Goal: Information Seeking & Learning: Learn about a topic

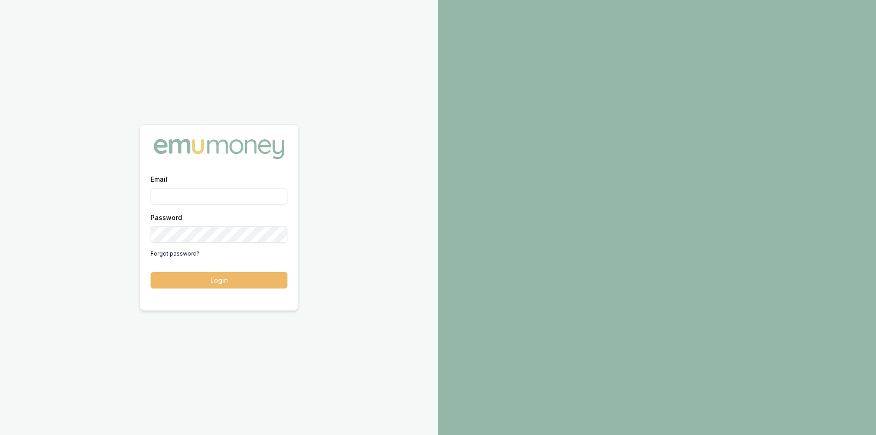
type input "[PERSON_NAME][EMAIL_ADDRESS][PERSON_NAME][DOMAIN_NAME]"
click at [238, 272] on button "Login" at bounding box center [219, 280] width 137 height 16
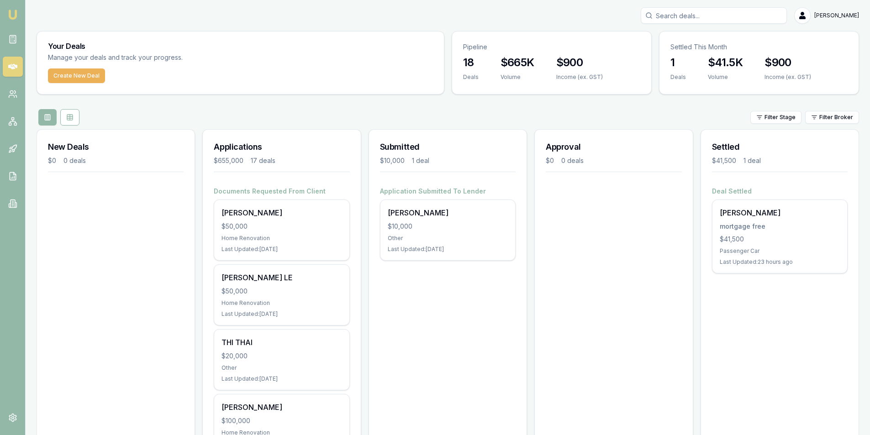
click at [715, 15] on input "Search deals" at bounding box center [713, 15] width 146 height 16
type input "b"
type input "n"
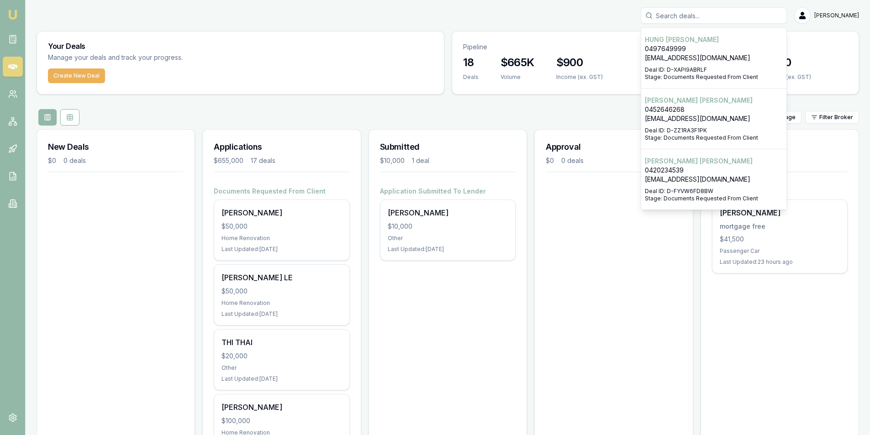
type input "b"
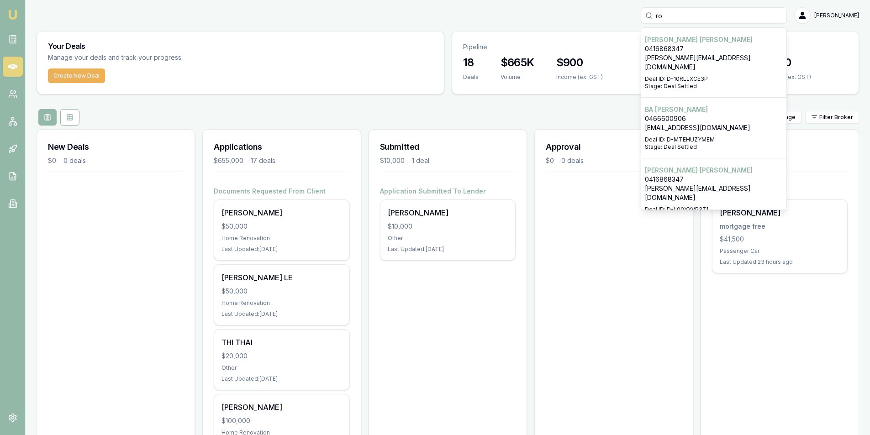
type input "ro"
click at [709, 55] on p "[PERSON_NAME][EMAIL_ADDRESS][DOMAIN_NAME]" at bounding box center [714, 62] width 138 height 18
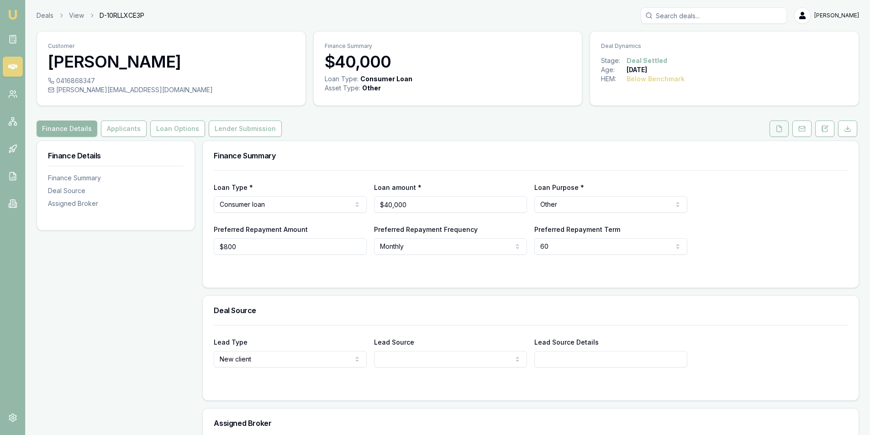
click at [781, 133] on button at bounding box center [778, 129] width 19 height 16
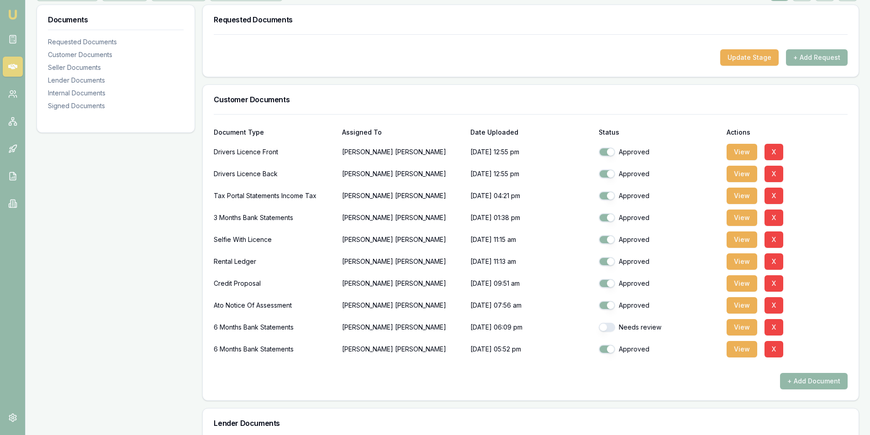
scroll to position [137, 0]
click at [740, 347] on button "View" at bounding box center [741, 348] width 31 height 16
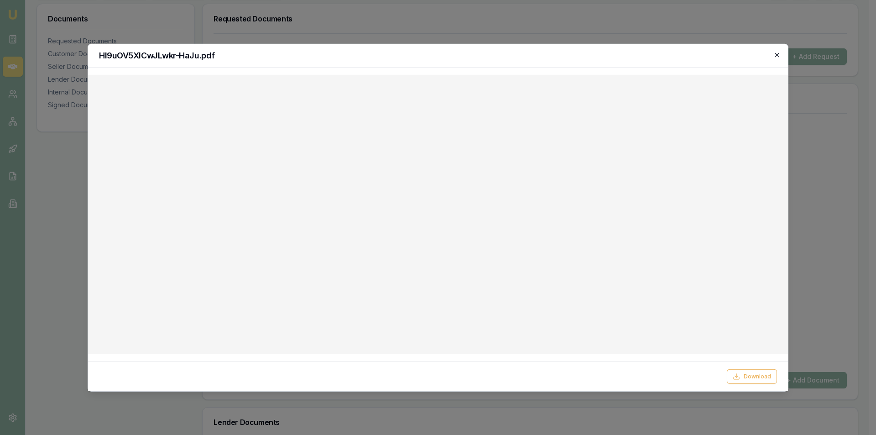
click at [776, 56] on icon "button" at bounding box center [777, 54] width 7 height 7
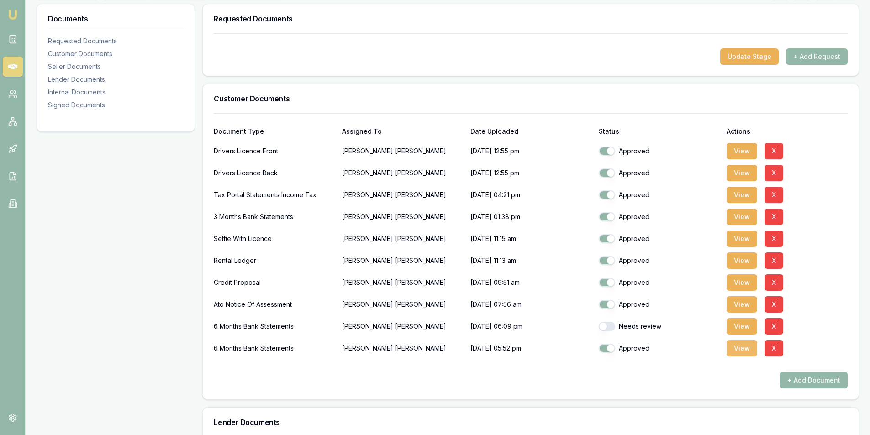
click at [743, 347] on button "View" at bounding box center [741, 348] width 31 height 16
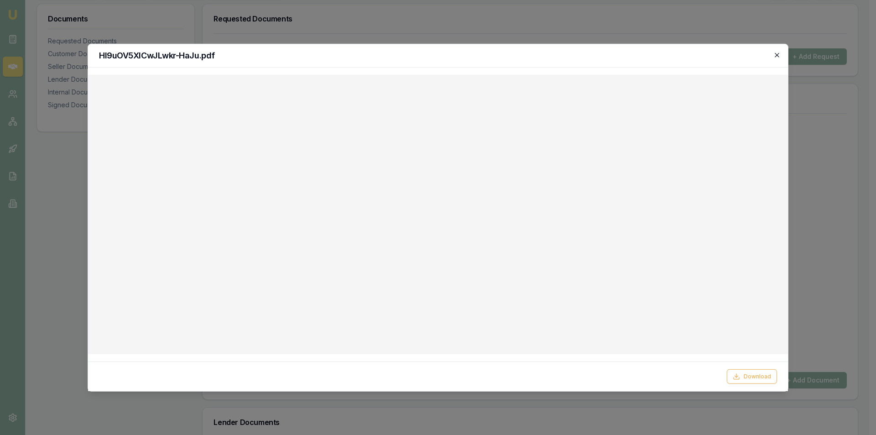
click at [776, 56] on icon "button" at bounding box center [777, 54] width 7 height 7
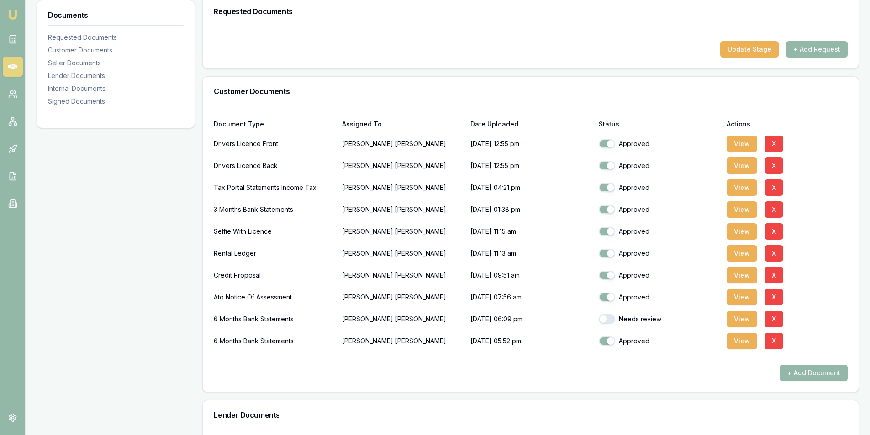
scroll to position [91, 0]
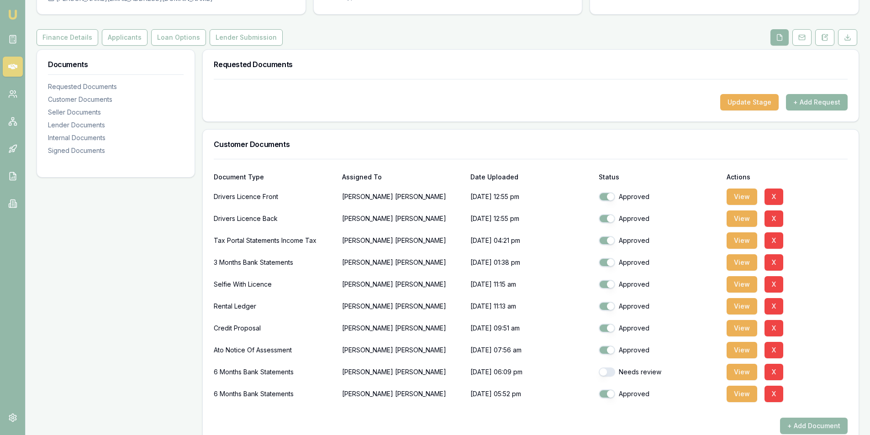
click at [816, 106] on button "+ Add Request" at bounding box center [817, 102] width 62 height 16
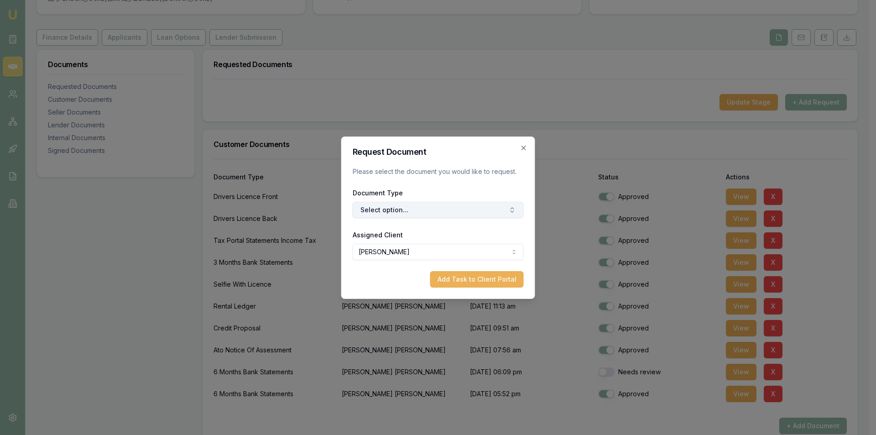
click at [431, 210] on button "Select option..." at bounding box center [438, 210] width 171 height 16
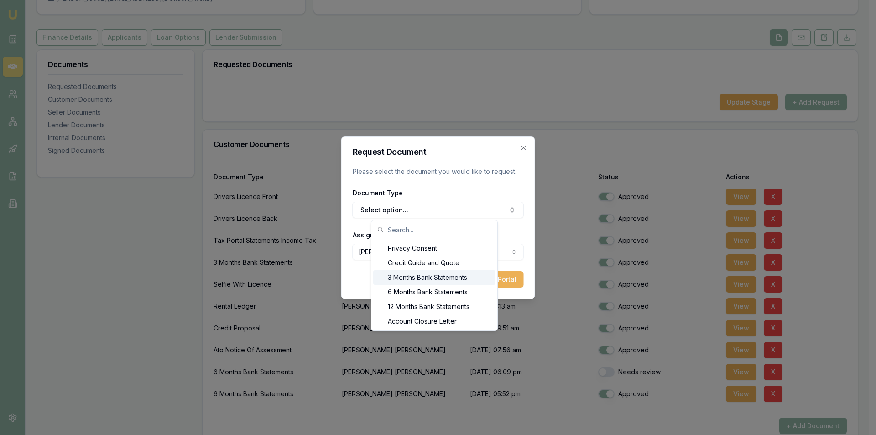
click at [405, 280] on div "3 Months Bank Statements" at bounding box center [434, 277] width 122 height 15
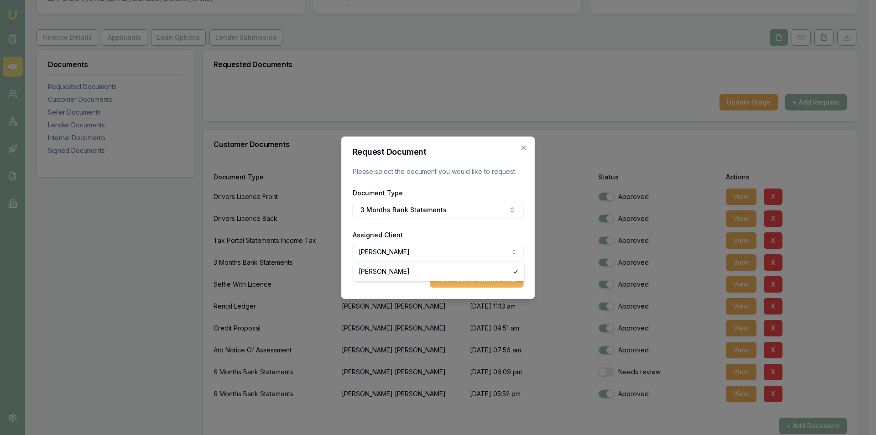
click at [404, 249] on body "Emu Broker Deals View D-10RLLXCE3P [PERSON_NAME] Toggle Menu Customer [PERSON_N…" at bounding box center [435, 126] width 870 height 435
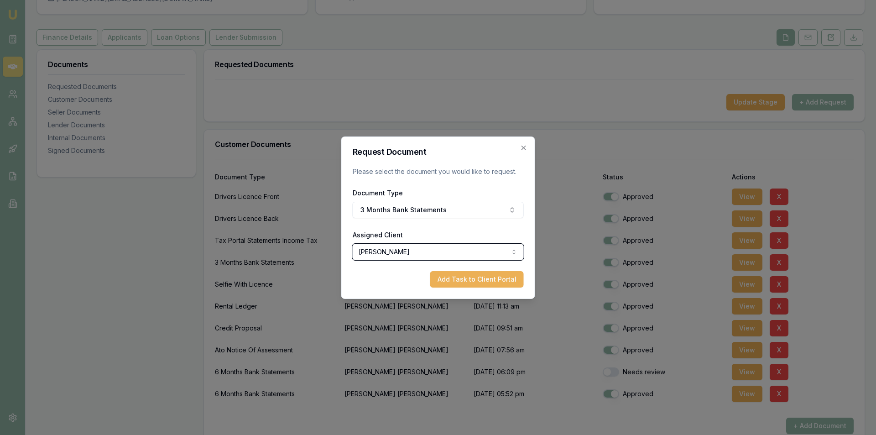
click at [449, 182] on body "Emu Broker Deals View D-10RLLXCE3P [PERSON_NAME] Toggle Menu Customer [PERSON_N…" at bounding box center [438, 126] width 876 height 435
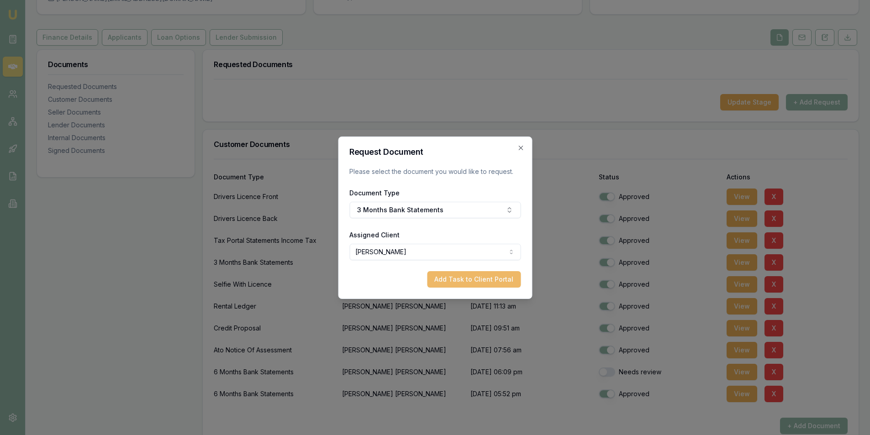
click at [478, 279] on button "Add Task to Client Portal" at bounding box center [474, 279] width 94 height 16
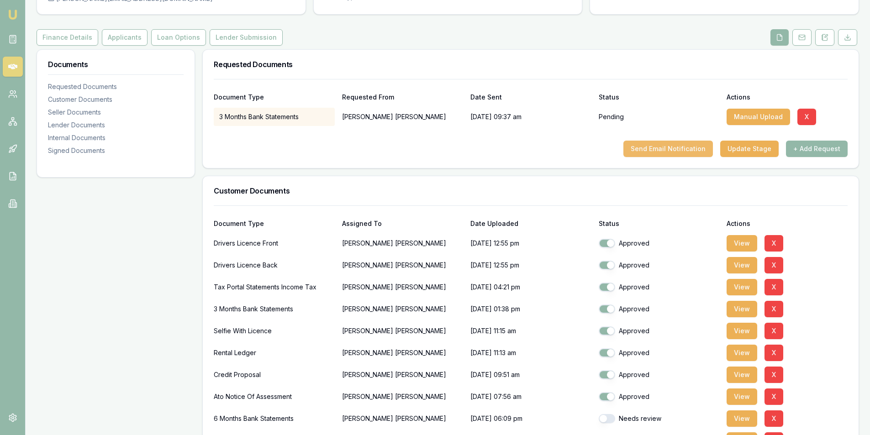
click at [655, 150] on button "Send Email Notification" at bounding box center [667, 149] width 89 height 16
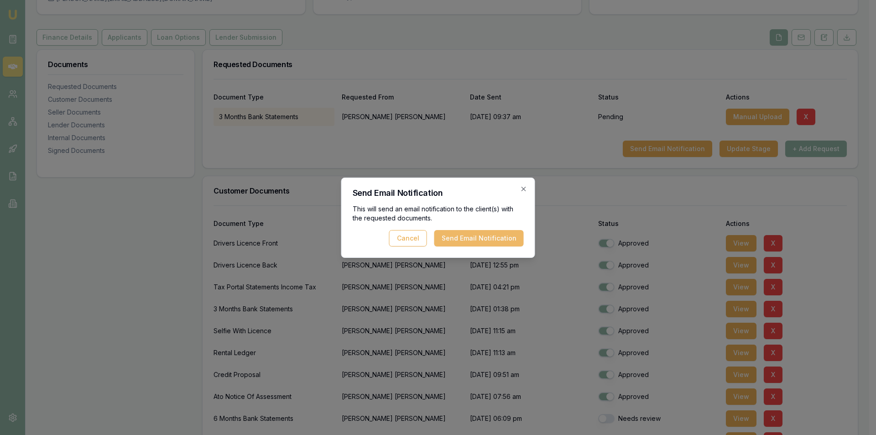
click at [494, 238] on button "Send Email Notification" at bounding box center [479, 238] width 89 height 16
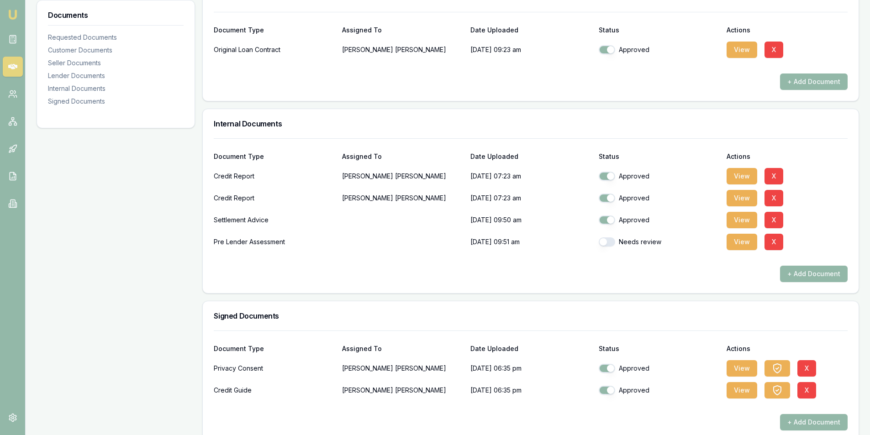
scroll to position [623, 0]
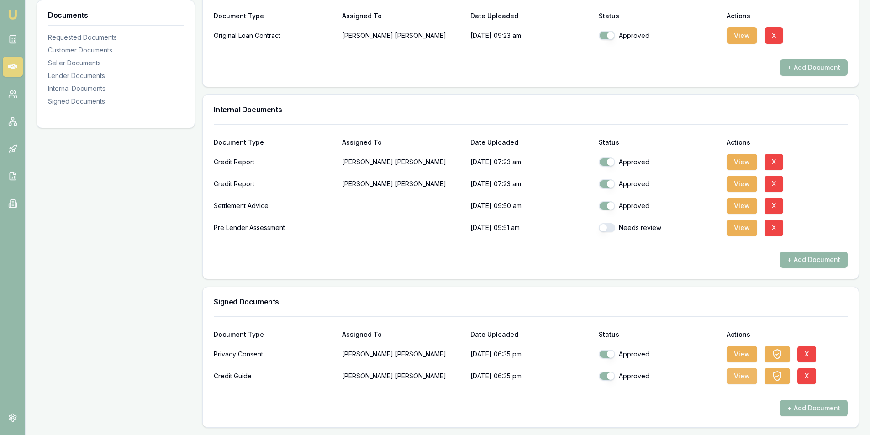
click at [742, 382] on button "View" at bounding box center [741, 376] width 31 height 16
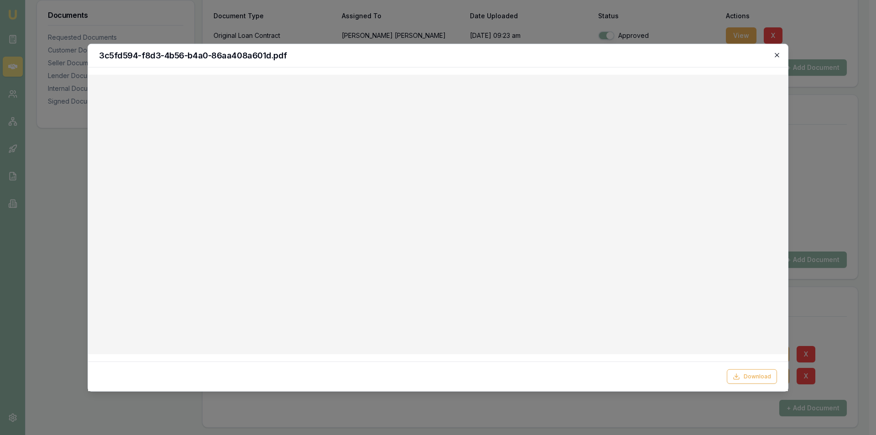
click at [778, 52] on icon "button" at bounding box center [777, 54] width 7 height 7
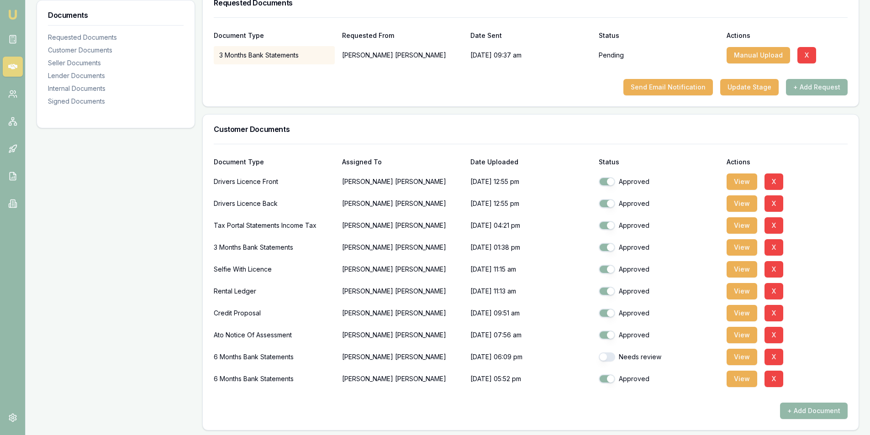
scroll to position [183, 0]
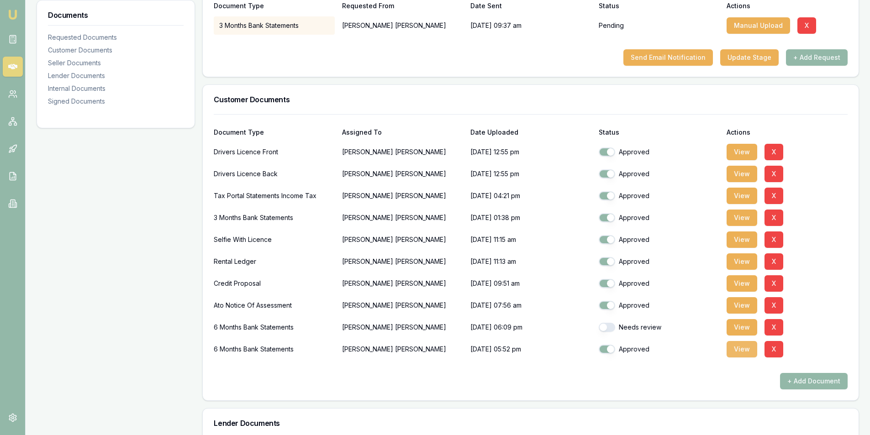
click at [743, 353] on button "View" at bounding box center [741, 349] width 31 height 16
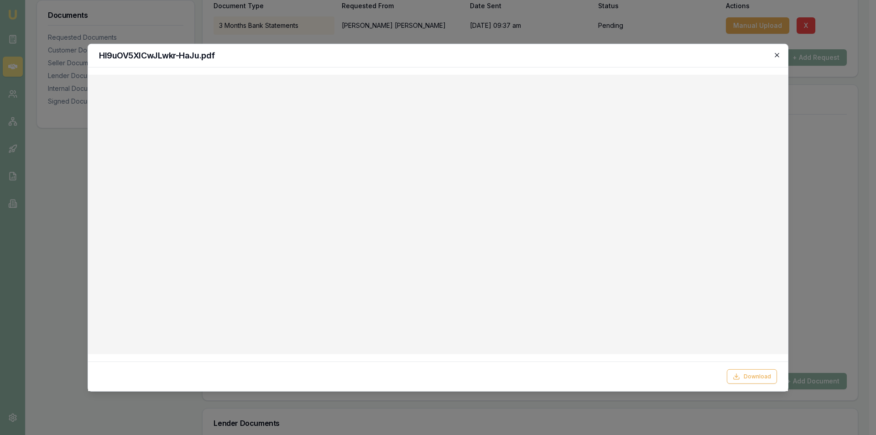
click at [780, 58] on icon "button" at bounding box center [777, 54] width 7 height 7
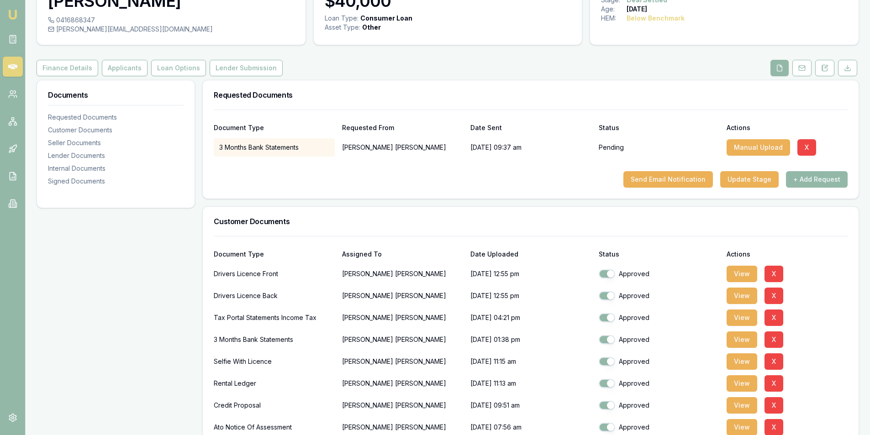
scroll to position [0, 0]
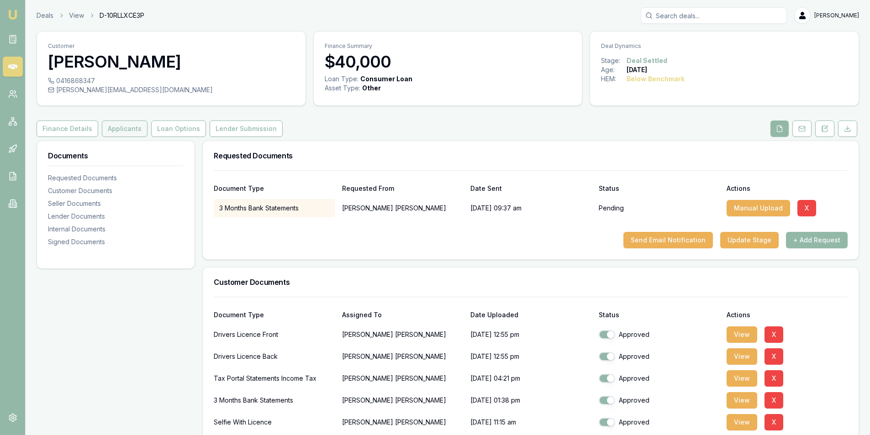
click at [118, 127] on button "Applicants" at bounding box center [125, 129] width 46 height 16
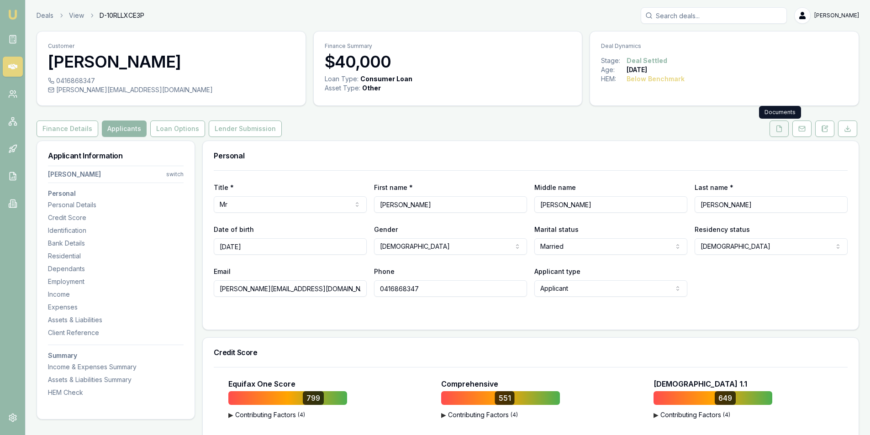
click at [780, 126] on icon at bounding box center [779, 129] width 5 height 6
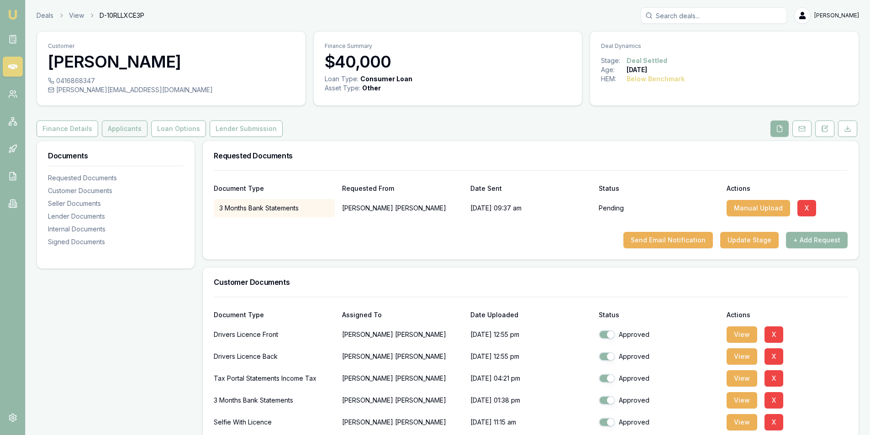
click at [127, 132] on button "Applicants" at bounding box center [125, 129] width 46 height 16
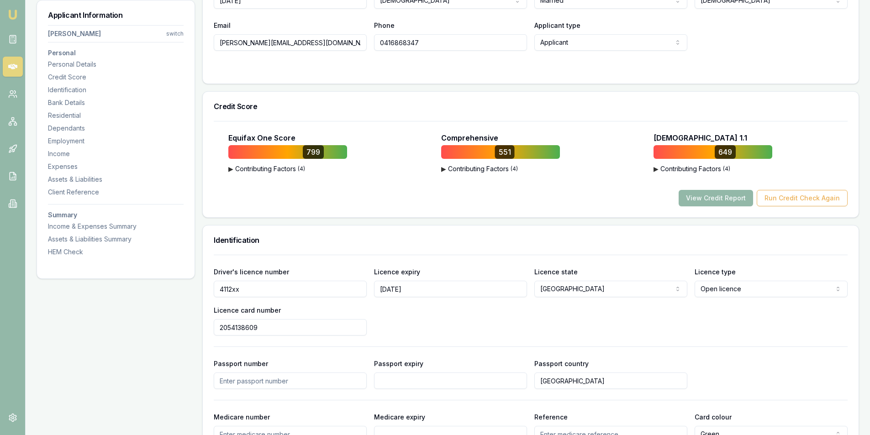
scroll to position [274, 0]
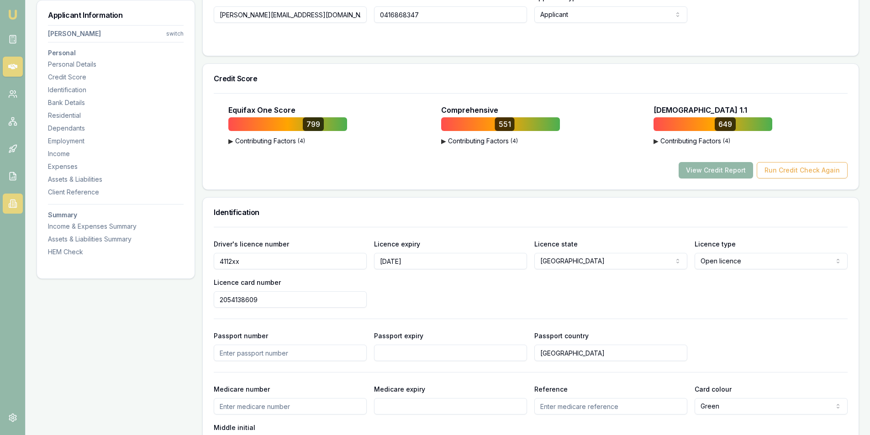
click at [11, 204] on icon at bounding box center [12, 203] width 9 height 9
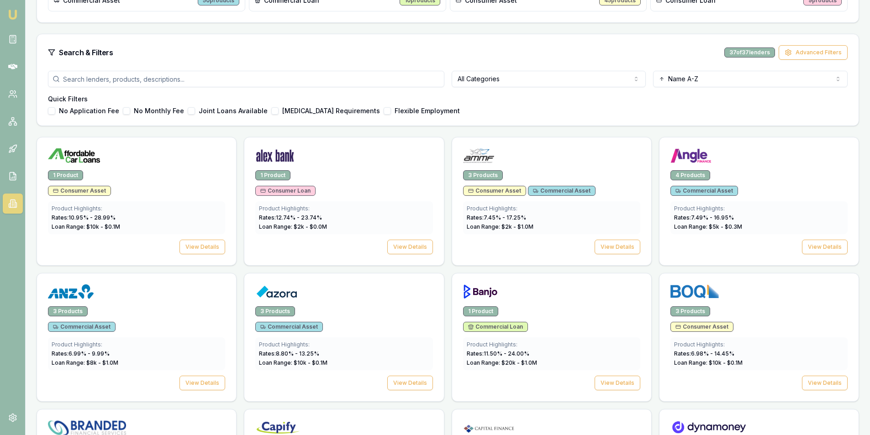
scroll to position [183, 0]
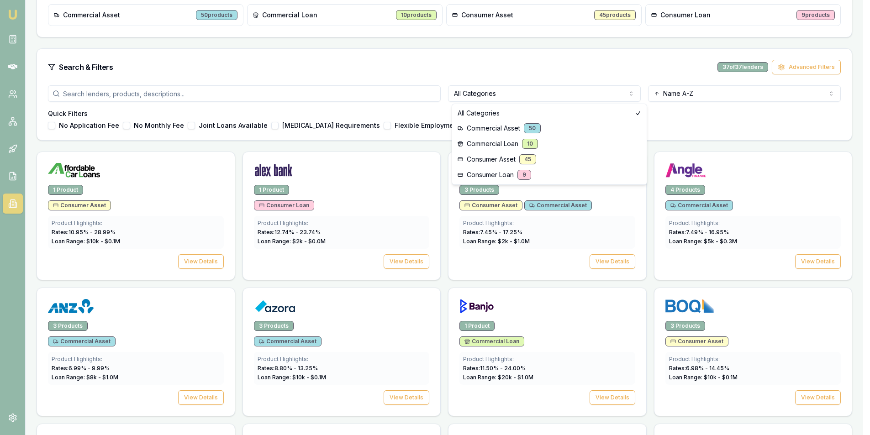
click at [501, 92] on html "Emu Broker [PERSON_NAME] Toggle Menu Lenders Directory Browse our directory of …" at bounding box center [435, 34] width 870 height 435
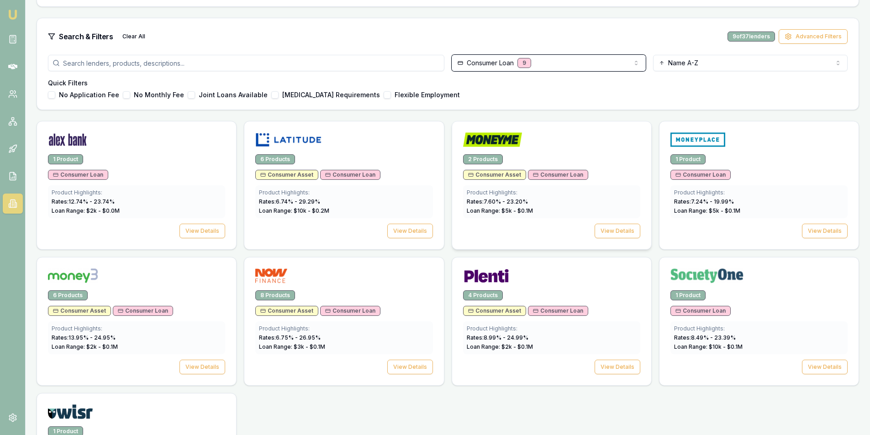
scroll to position [228, 0]
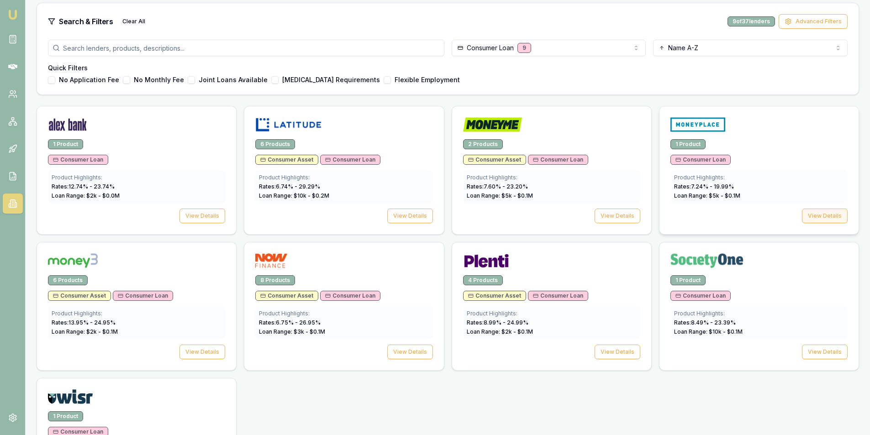
click at [823, 220] on button "View Details" at bounding box center [825, 216] width 46 height 15
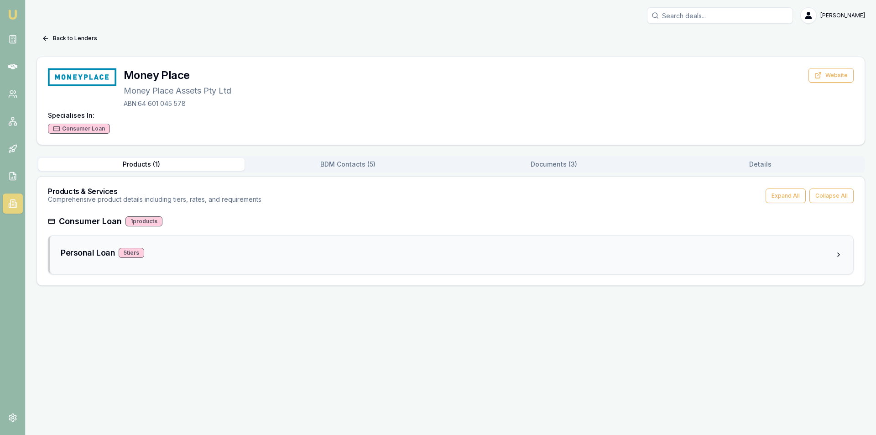
click at [131, 254] on div "5 tier s" at bounding box center [132, 253] width 26 height 10
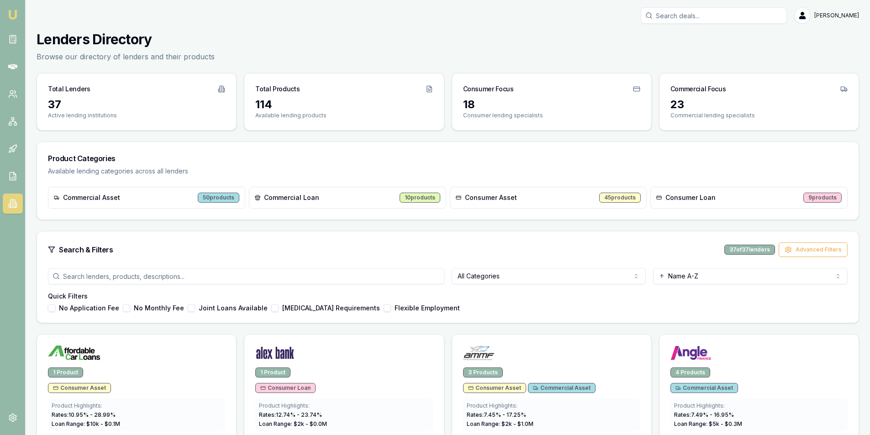
click at [500, 273] on html "Emu Broker [PERSON_NAME] Toggle Menu Lenders Directory Browse our directory of …" at bounding box center [435, 217] width 870 height 435
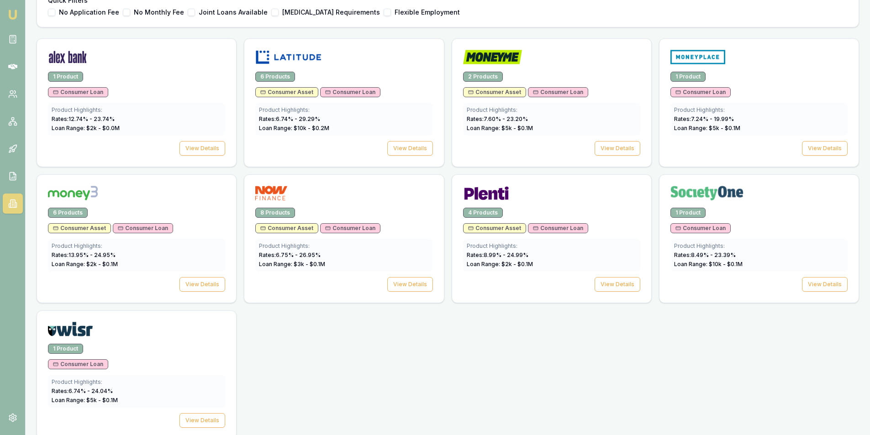
scroll to position [307, 0]
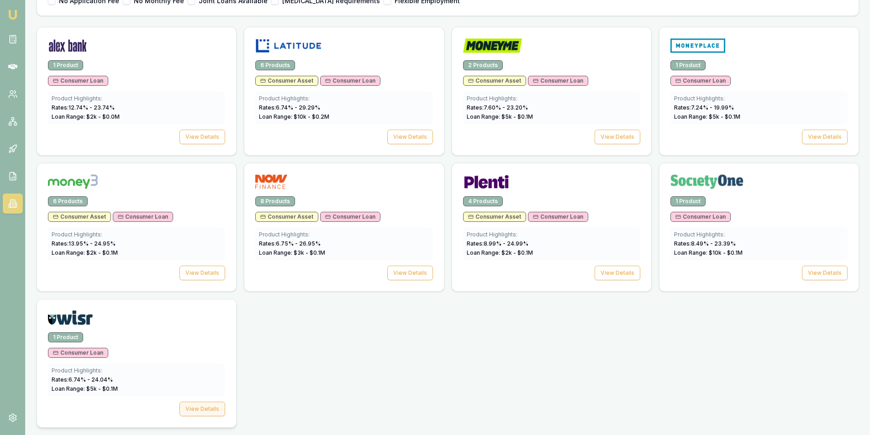
click at [191, 413] on button "View Details" at bounding box center [202, 409] width 46 height 15
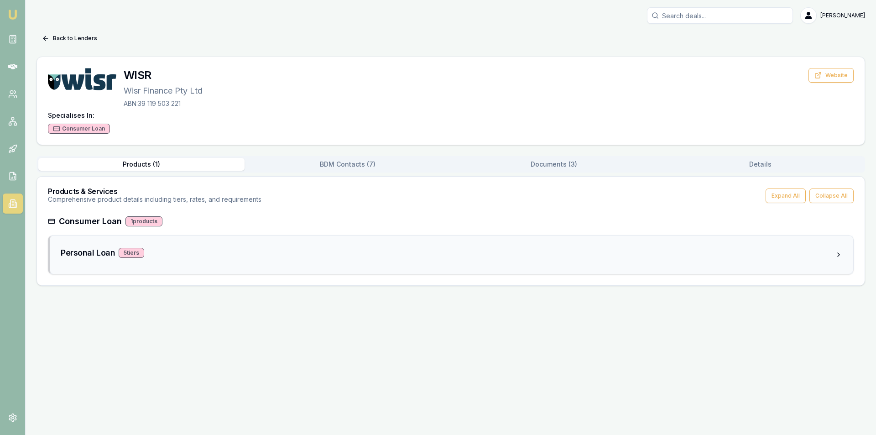
click at [131, 255] on div "5 tier s" at bounding box center [132, 253] width 26 height 10
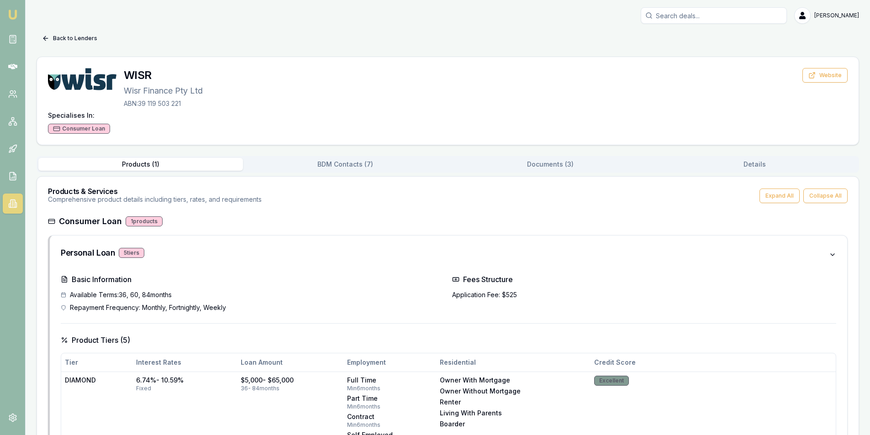
click at [43, 37] on icon at bounding box center [45, 38] width 7 height 7
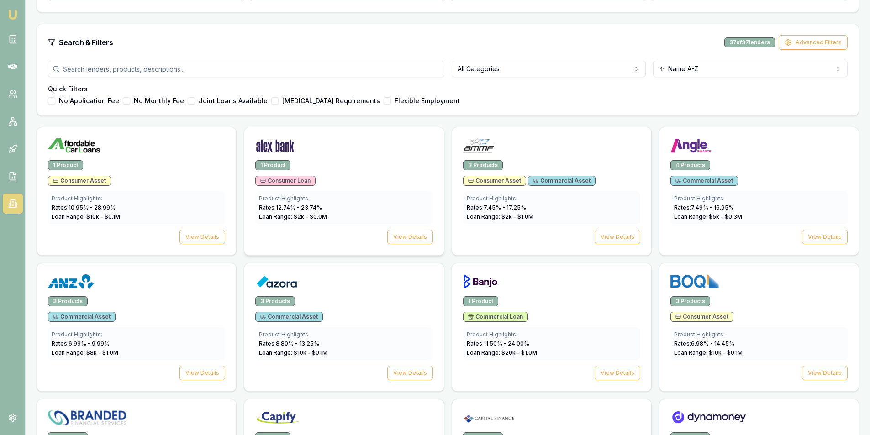
scroll to position [125, 0]
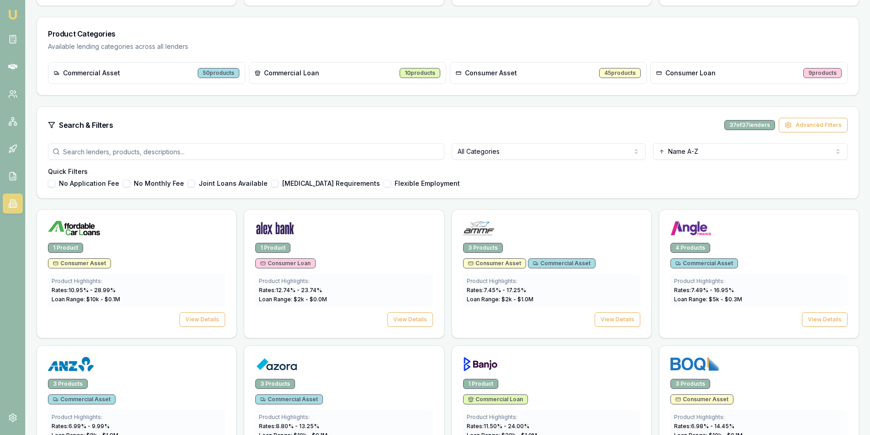
click at [484, 152] on html "Emu Broker [PERSON_NAME] Toggle Menu Lenders Directory Browse our directory of …" at bounding box center [435, 92] width 870 height 435
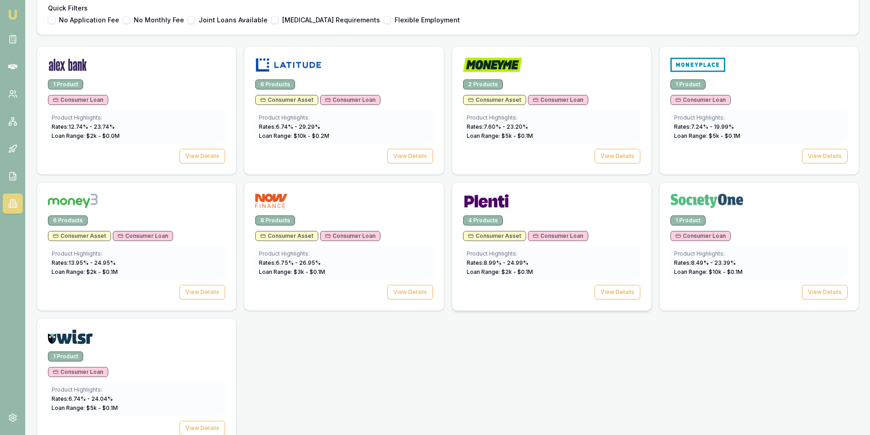
scroll to position [307, 0]
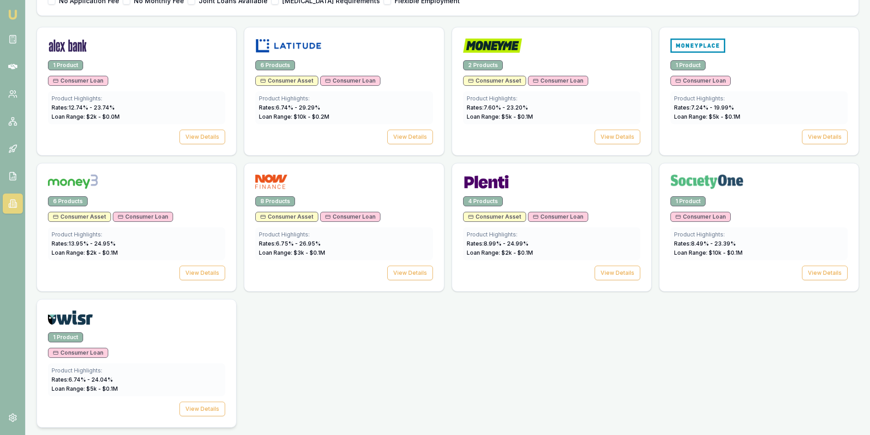
click at [174, 327] on div at bounding box center [136, 319] width 177 height 18
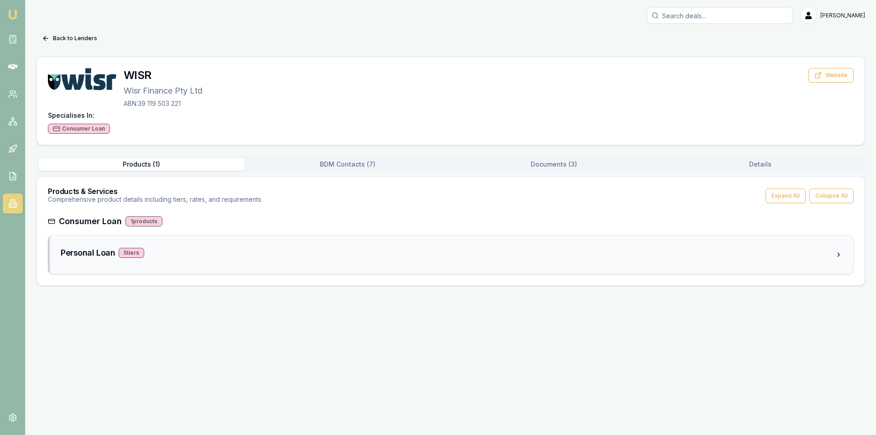
click at [129, 252] on div "5 tier s" at bounding box center [132, 253] width 26 height 10
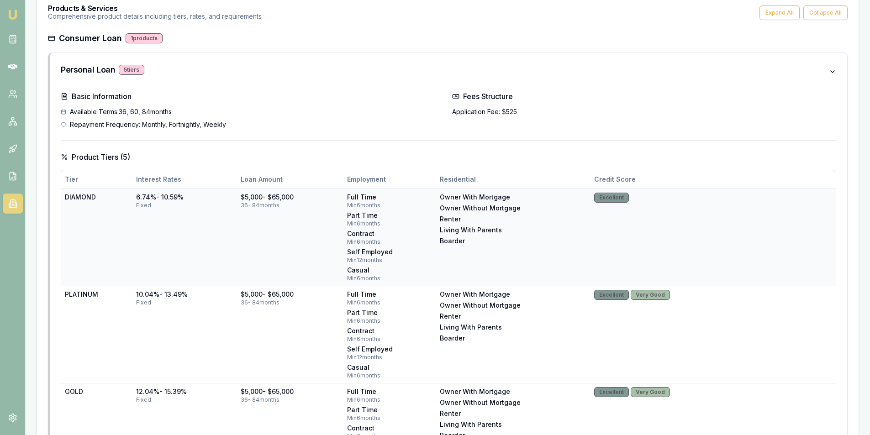
scroll to position [183, 0]
click at [12, 206] on icon at bounding box center [12, 206] width 1 height 0
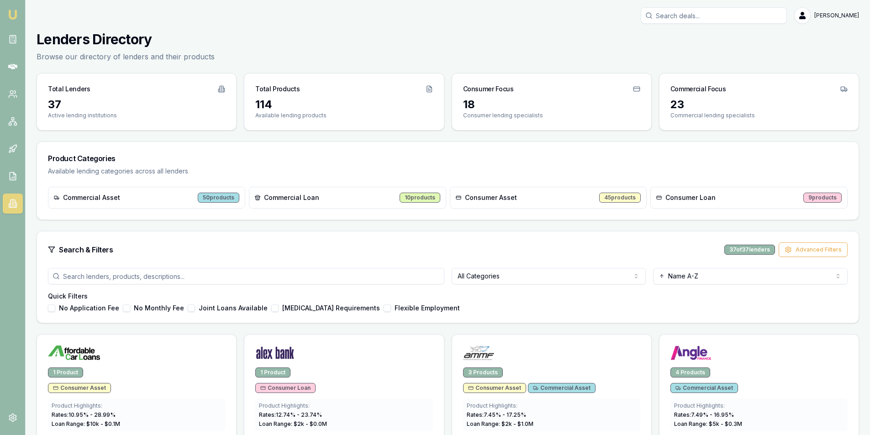
click at [14, 208] on link at bounding box center [13, 204] width 20 height 20
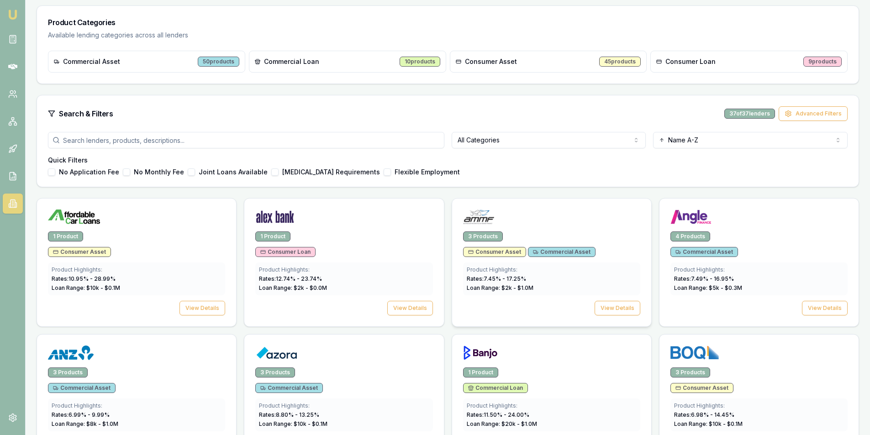
scroll to position [137, 0]
click at [504, 145] on html "Emu Broker [PERSON_NAME] Toggle Menu Lenders Directory Browse our directory of …" at bounding box center [435, 80] width 870 height 435
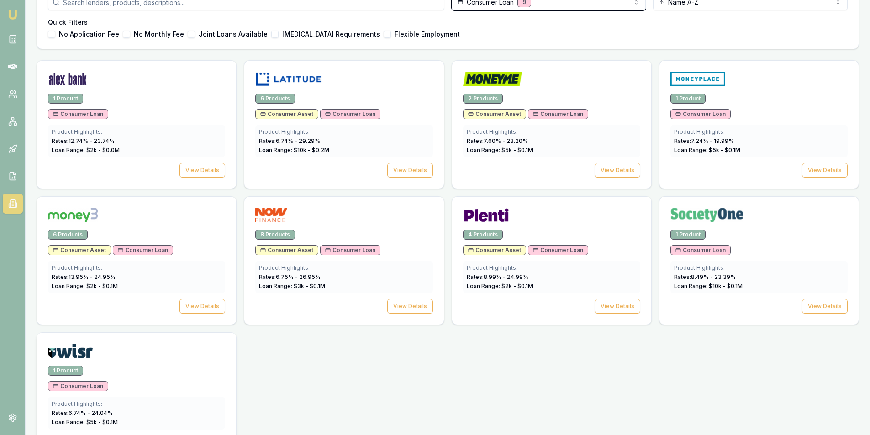
scroll to position [307, 0]
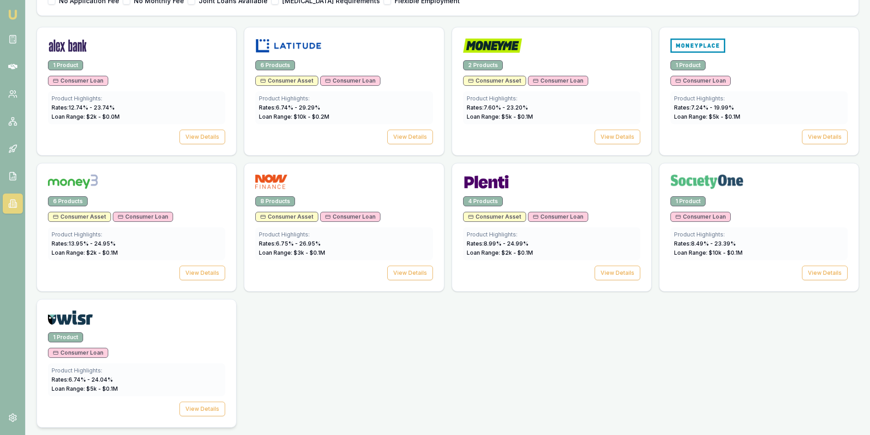
click at [164, 339] on div "1 Product" at bounding box center [136, 337] width 177 height 10
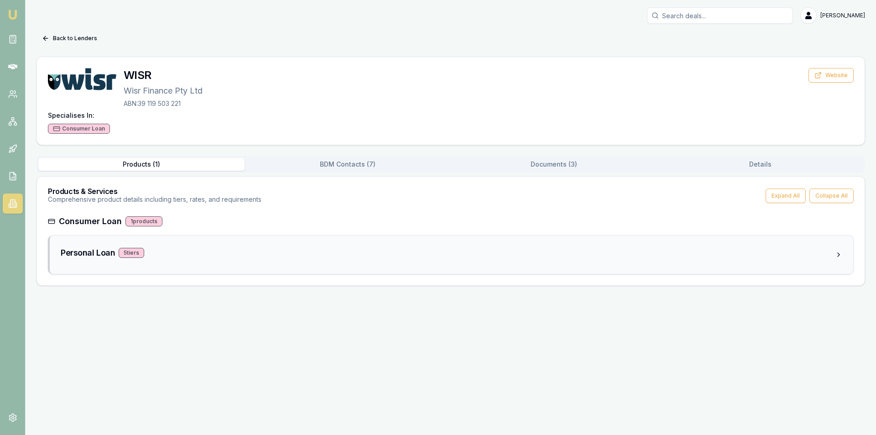
click at [133, 253] on div "5 tier s" at bounding box center [132, 253] width 26 height 10
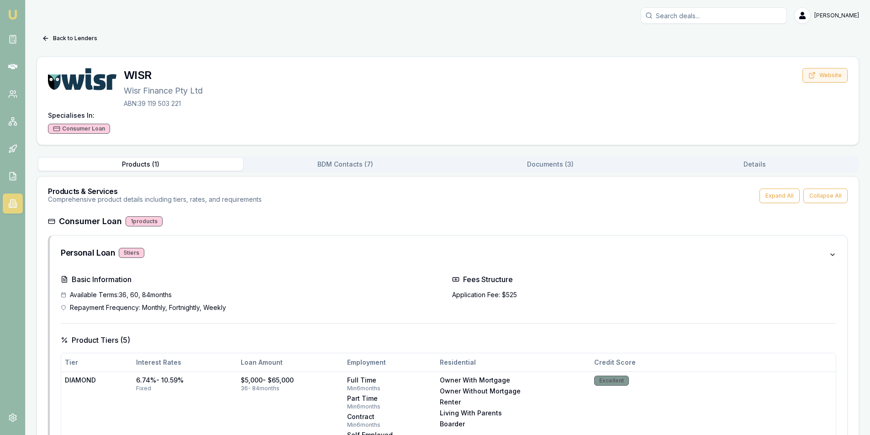
click at [825, 81] on button "Website" at bounding box center [824, 75] width 45 height 15
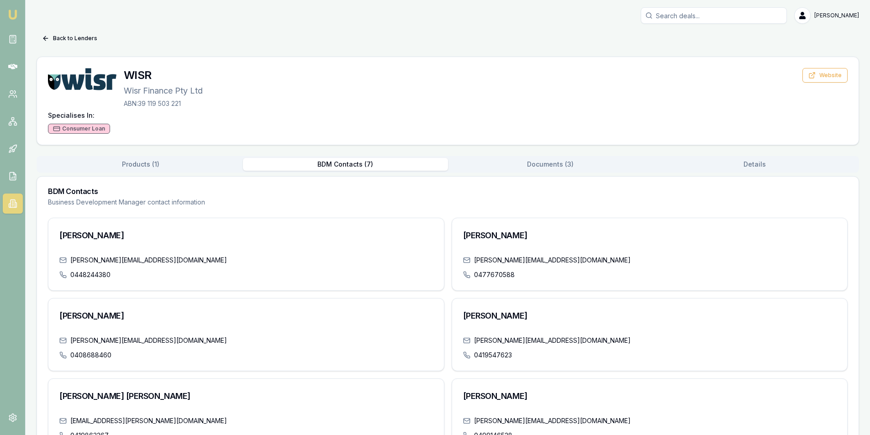
click at [320, 163] on button "BDM Contacts ( 7 )" at bounding box center [345, 164] width 205 height 13
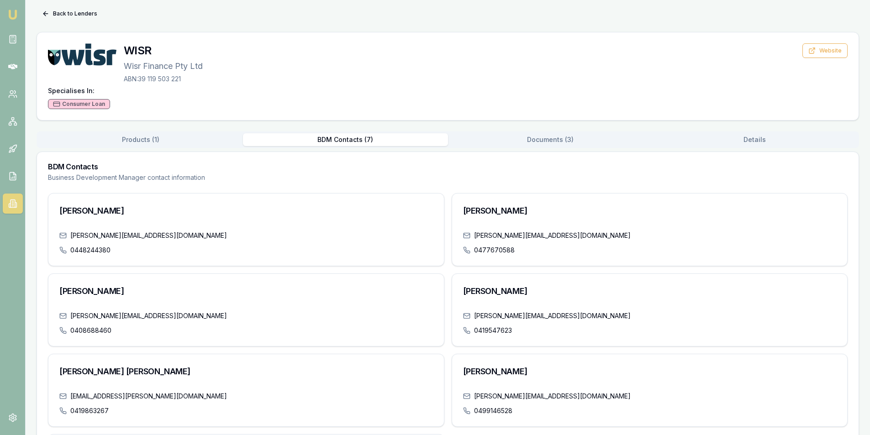
scroll to position [24, 0]
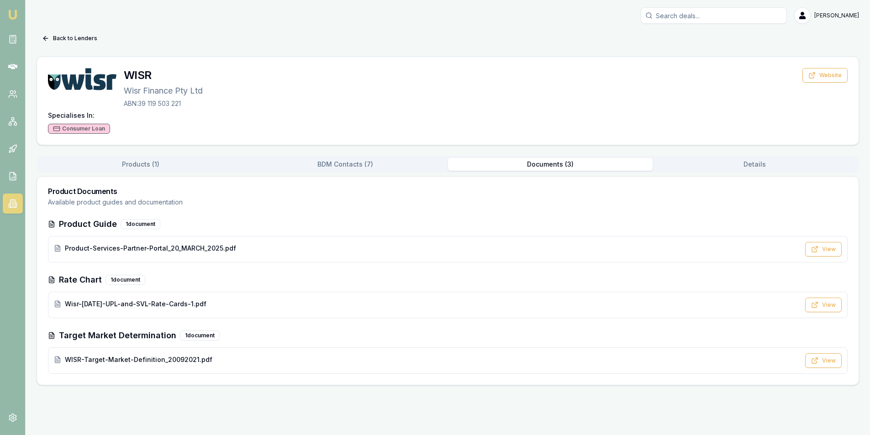
click at [556, 140] on div "Back to Lenders WISR Wisr Finance Pty Ltd ABN: 39 119 503 221 Website Specialis…" at bounding box center [448, 208] width 822 height 354
click at [84, 306] on span "Wisr-[DATE]-UPL-and-SVL-Rate-Cards-1.pdf" at bounding box center [136, 303] width 142 height 9
click at [16, 204] on icon at bounding box center [15, 205] width 1 height 5
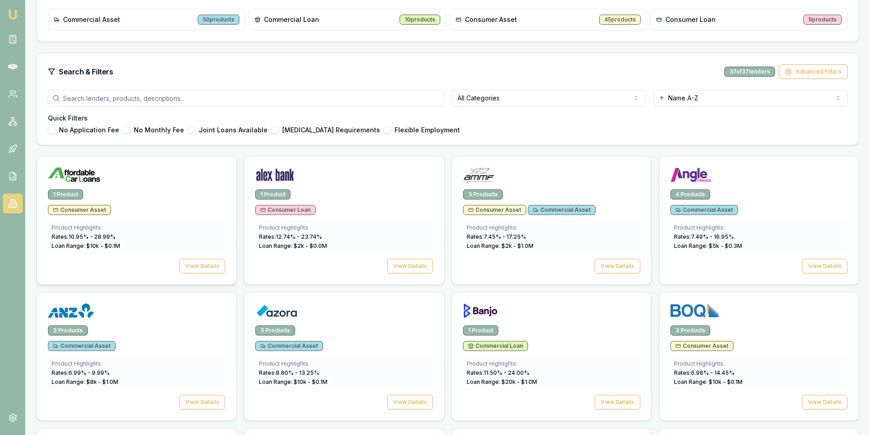
scroll to position [137, 0]
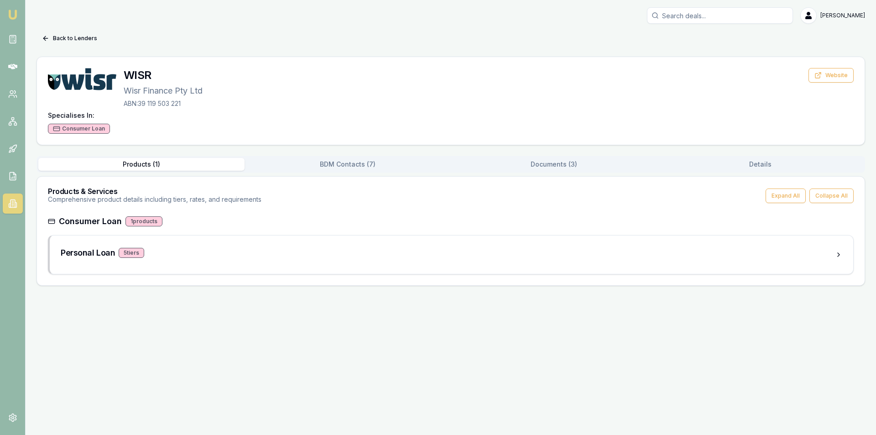
click at [346, 166] on button "BDM Contacts ( 7 )" at bounding box center [348, 164] width 206 height 13
